Goal: Task Accomplishment & Management: Manage account settings

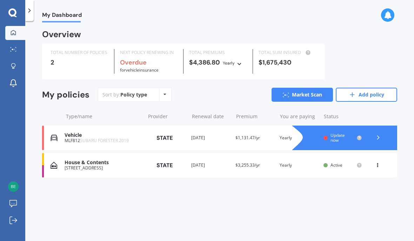
click at [339, 136] on span "Update now" at bounding box center [338, 137] width 14 height 11
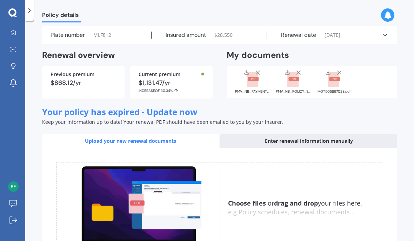
scroll to position [21, 0]
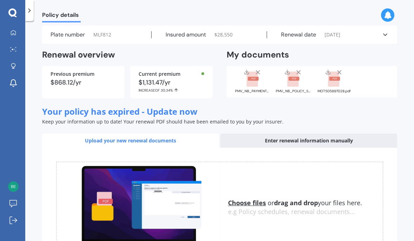
click at [295, 145] on div "Enter renewal information manually" at bounding box center [309, 141] width 177 height 14
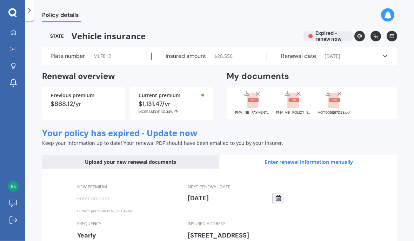
scroll to position [31, 0]
